Goal: Transaction & Acquisition: Purchase product/service

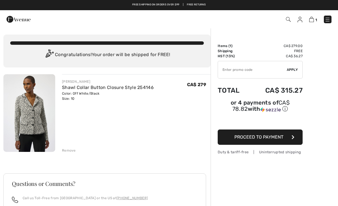
click at [273, 138] on span "Proceed to Payment" at bounding box center [258, 136] width 49 height 5
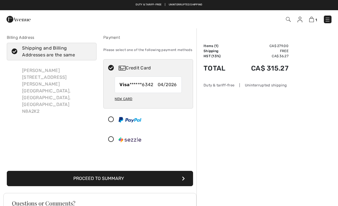
click at [117, 182] on button "Proceed to Summary" at bounding box center [100, 178] width 186 height 15
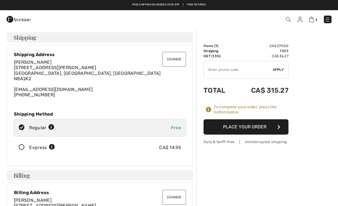
click at [251, 126] on button "Place Your Order" at bounding box center [245, 126] width 85 height 15
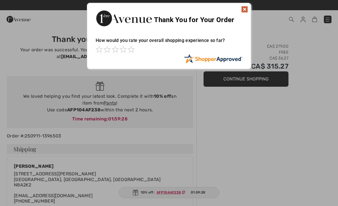
click at [246, 11] on img at bounding box center [244, 9] width 7 height 7
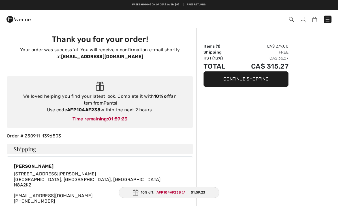
click at [304, 22] on img at bounding box center [302, 20] width 5 height 6
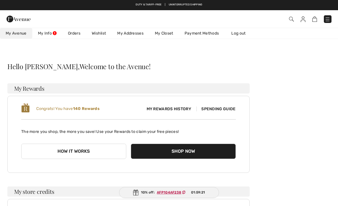
click at [102, 33] on link "Wishlist" at bounding box center [98, 33] width 25 height 10
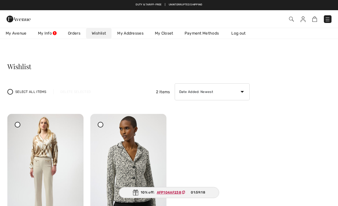
click at [160, 127] on img at bounding box center [128, 171] width 76 height 114
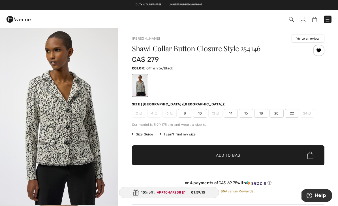
click at [303, 20] on img at bounding box center [302, 20] width 5 height 6
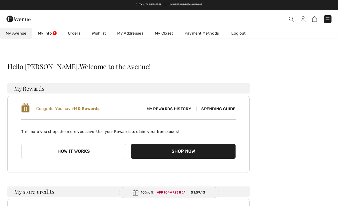
click at [100, 36] on link "Wishlist" at bounding box center [98, 33] width 25 height 10
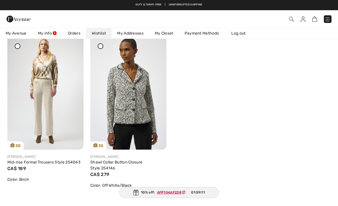
scroll to position [77, 0]
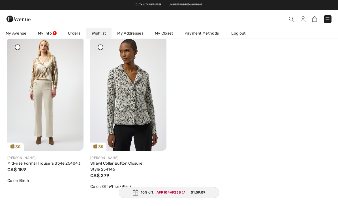
click at [154, 43] on img at bounding box center [128, 93] width 76 height 114
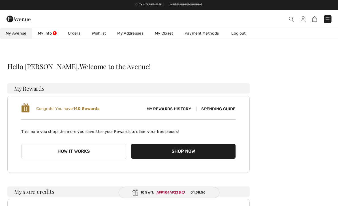
click at [102, 36] on link "Wishlist" at bounding box center [98, 33] width 25 height 10
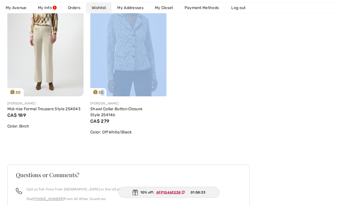
scroll to position [131, 0]
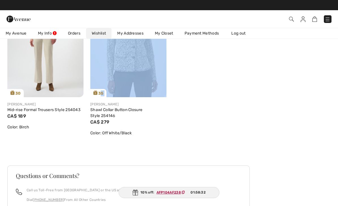
click at [171, 194] on ins "AFP104AF238" at bounding box center [168, 192] width 24 height 4
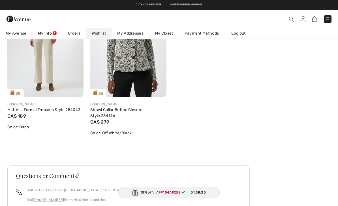
click at [171, 198] on div "10% off: AFP104AF238 01:58:30" at bounding box center [168, 192] width 101 height 11
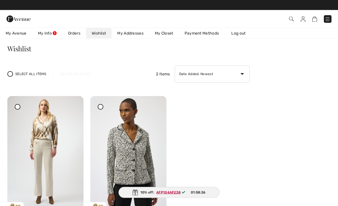
scroll to position [18, 0]
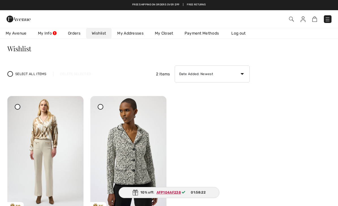
click at [55, 158] on img at bounding box center [45, 153] width 76 height 114
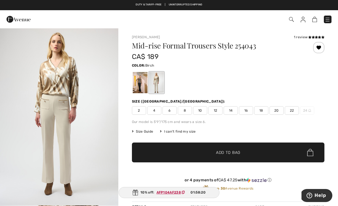
click at [203, 113] on span "10" at bounding box center [200, 110] width 14 height 8
click at [226, 150] on span "Add to Bag" at bounding box center [228, 152] width 24 height 6
click at [325, 22] on img at bounding box center [327, 20] width 6 height 6
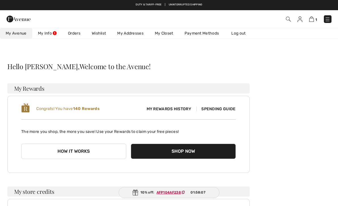
click at [312, 21] on img at bounding box center [311, 18] width 5 height 5
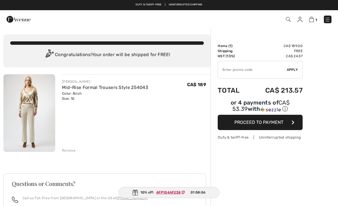
checkbox input "true"
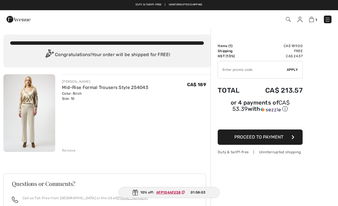
click at [177, 192] on ins "AFP104AF238" at bounding box center [168, 192] width 24 height 4
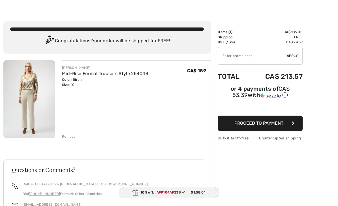
click at [236, 57] on input "TEXT" at bounding box center [252, 55] width 69 height 17
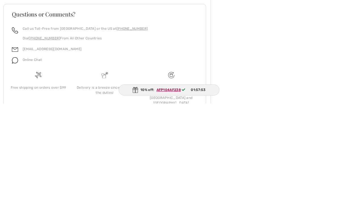
scroll to position [76, 0]
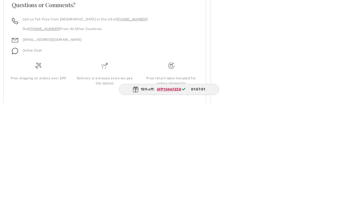
click at [175, 190] on span "AFP104AF238" at bounding box center [172, 192] width 36 height 5
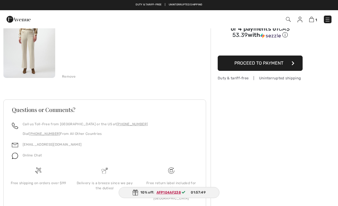
click at [171, 194] on ins "AFP104AF238" at bounding box center [168, 192] width 24 height 4
click at [172, 194] on ins "AFP104AF238" at bounding box center [168, 192] width 24 height 4
click at [150, 198] on div "10% off: AFP104AF238 01:57:46" at bounding box center [169, 192] width 101 height 11
click at [181, 195] on span "AFP104AF238" at bounding box center [172, 192] width 36 height 5
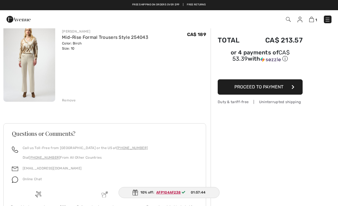
scroll to position [0, 0]
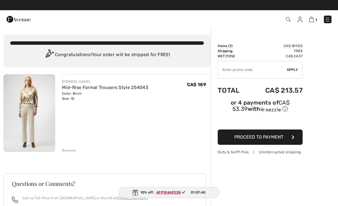
click at [292, 71] on span "Apply" at bounding box center [292, 69] width 11 height 5
click at [231, 72] on input "TEXT" at bounding box center [252, 69] width 69 height 17
type input "AFP104AF238"
click at [294, 71] on span "Apply" at bounding box center [292, 69] width 11 height 5
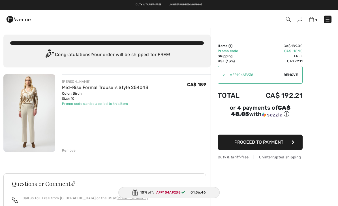
click at [267, 144] on span "Proceed to Payment" at bounding box center [258, 141] width 49 height 5
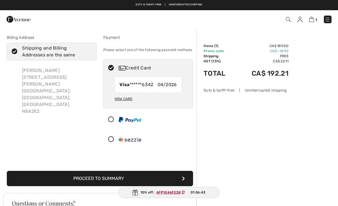
click at [119, 178] on button "Proceed to Summary" at bounding box center [100, 178] width 186 height 15
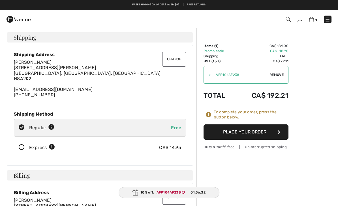
click at [251, 133] on button "Place Your Order" at bounding box center [245, 131] width 85 height 15
